Goal: Transaction & Acquisition: Purchase product/service

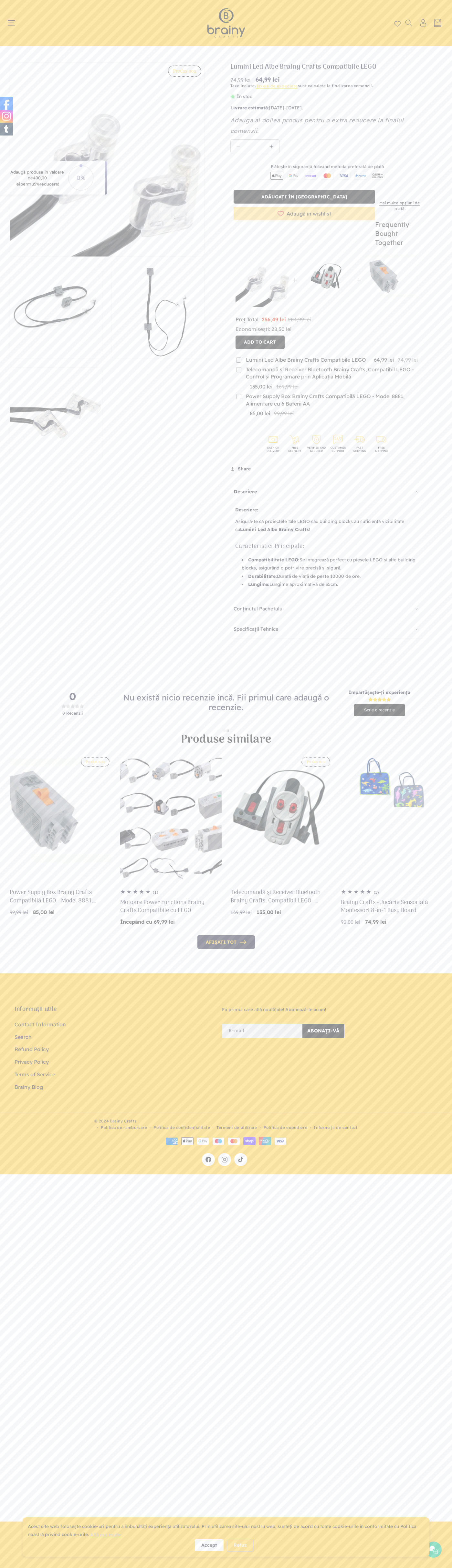
click at [337, 433] on icon at bounding box center [338, 444] width 22 height 22
click at [260, 335] on button "Add to cart" at bounding box center [260, 342] width 49 height 13
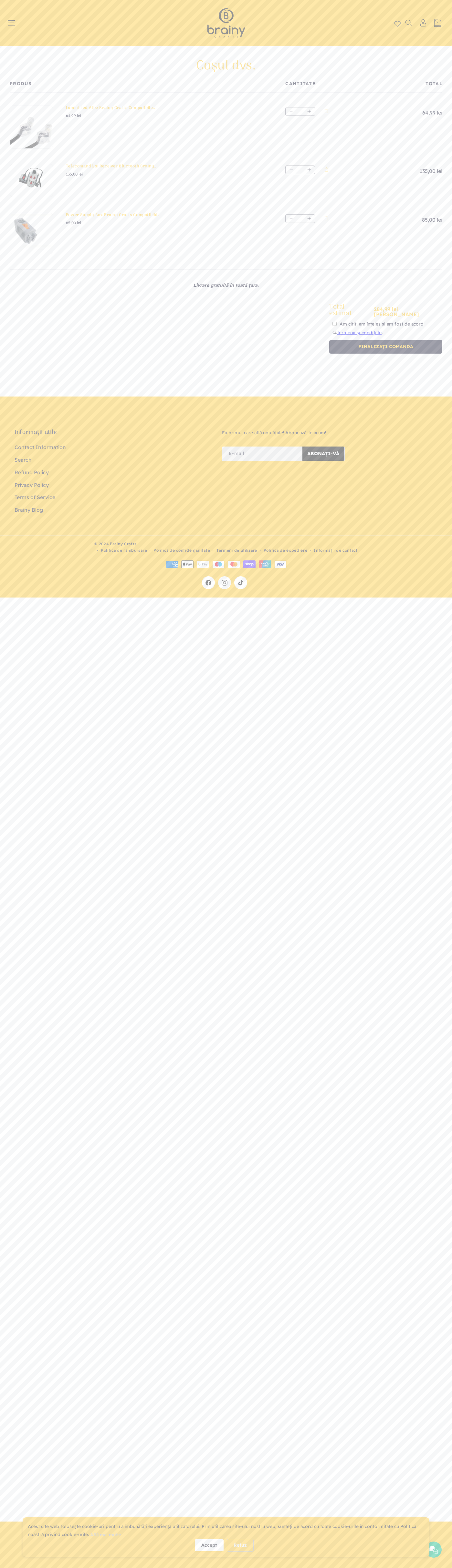
click at [187, 563] on icon at bounding box center [186, 564] width 2 height 2
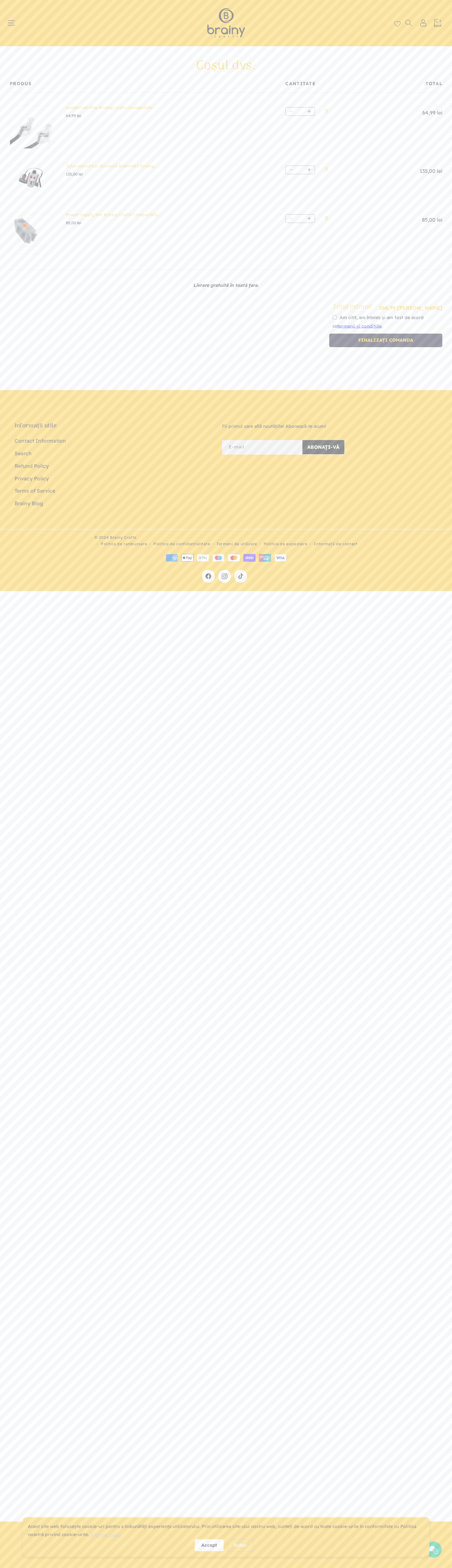
click at [7, 31] on header "Home Shop Kituri de construcție Roboți S.T.E.M. Accesorii S.T.E.M. Puzzle Cum c…" at bounding box center [226, 23] width 452 height 46
click at [440, 1405] on div "Informații utile Contact Information Search Refund Policy Privacy Policy Terms …" at bounding box center [226, 948] width 452 height 1147
click at [243, 1568] on html "x by Timesact" at bounding box center [226, 784] width 452 height 1568
click at [24, 506] on link "Brainy Blog" at bounding box center [29, 503] width 29 height 13
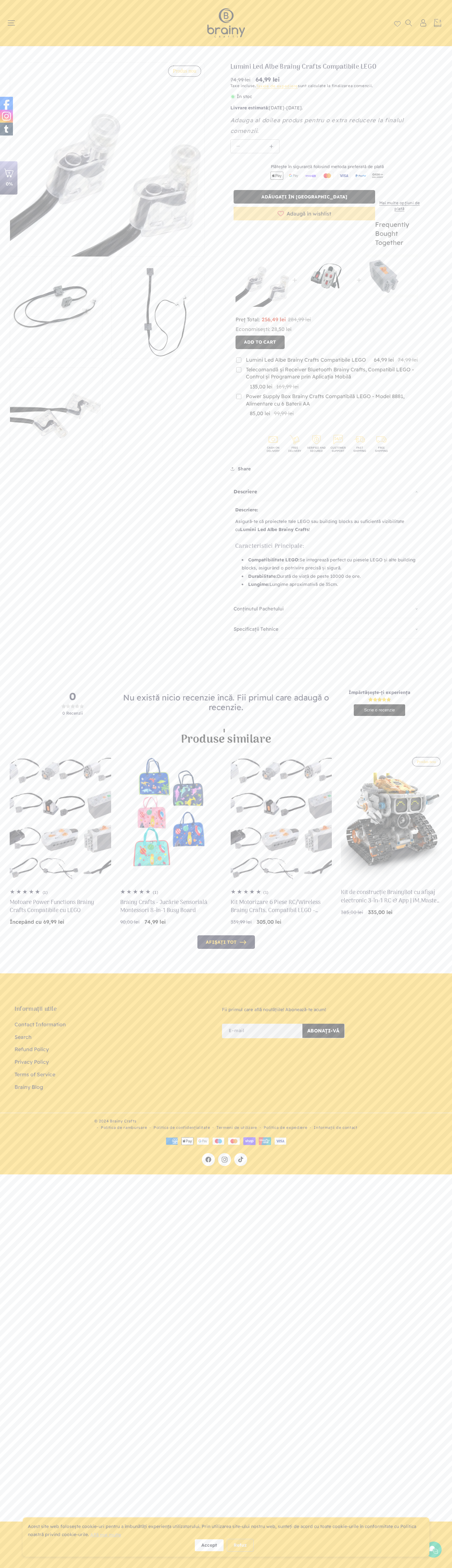
click at [127, 0] on header "Home Shop Kituri de construcție Roboți S.T.E.M. Accesorii S.T.E.M. Puzzle Cum c…" at bounding box center [226, 23] width 452 height 46
click at [439, 1347] on div "Informații utile Contact Information Search Refund Policy Privacy Policy Terms …" at bounding box center [226, 1240] width 452 height 564
click at [417, 1567] on html "x by Timesact" at bounding box center [226, 784] width 452 height 1568
click at [21, 1506] on div "Informații utile Contact Information Search Refund Policy Privacy Policy Terms …" at bounding box center [226, 1240] width 452 height 564
